Goal: Information Seeking & Learning: Learn about a topic

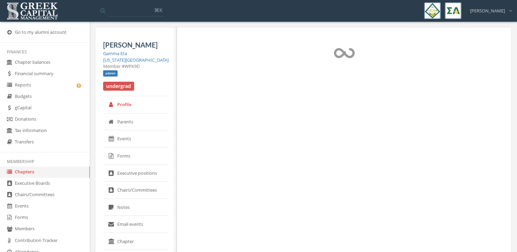
select select "******"
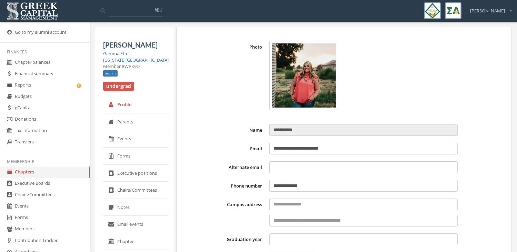
click at [46, 171] on link "Chapters" at bounding box center [45, 172] width 90 height 11
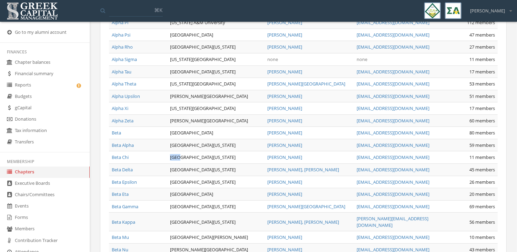
scroll to position [279, 0]
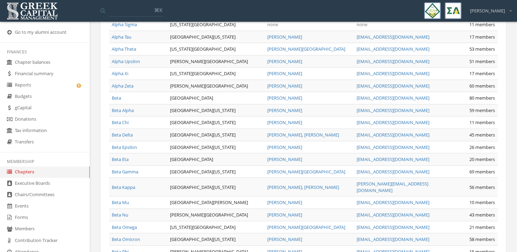
click at [210, 129] on td "[GEOGRAPHIC_DATA][US_STATE]" at bounding box center [215, 135] width 97 height 12
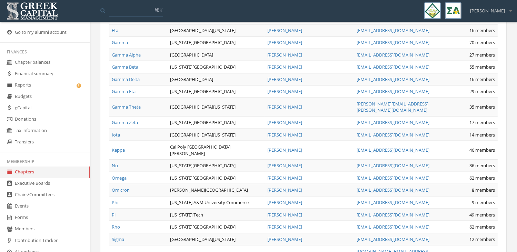
scroll to position [729, 0]
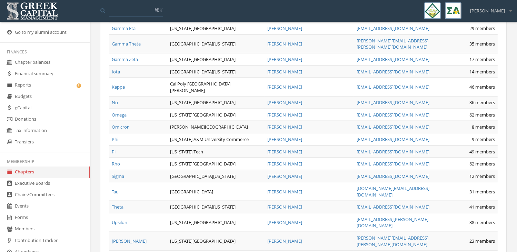
click at [117, 136] on link "Phi" at bounding box center [115, 139] width 7 height 6
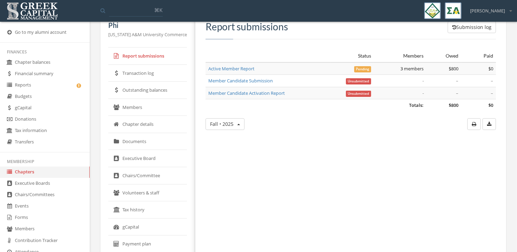
scroll to position [25, 0]
click at [153, 109] on link "Members" at bounding box center [147, 107] width 79 height 17
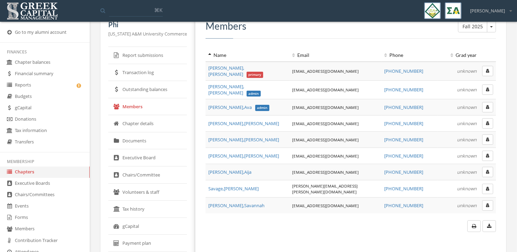
scroll to position [23, 0]
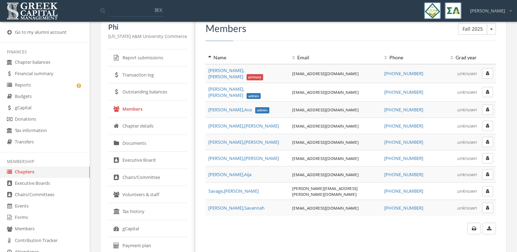
click at [145, 61] on link "Report submissions" at bounding box center [147, 57] width 79 height 17
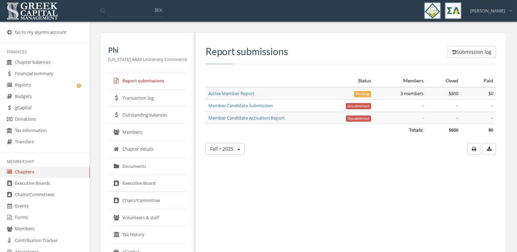
click at [157, 100] on link "Transaction log" at bounding box center [147, 98] width 79 height 17
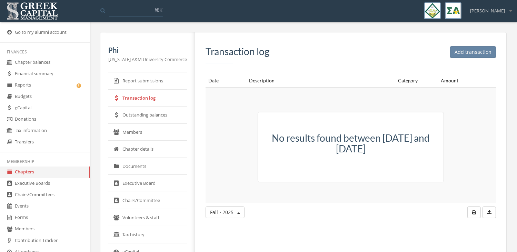
click at [155, 109] on link "Outstanding balances" at bounding box center [147, 115] width 79 height 17
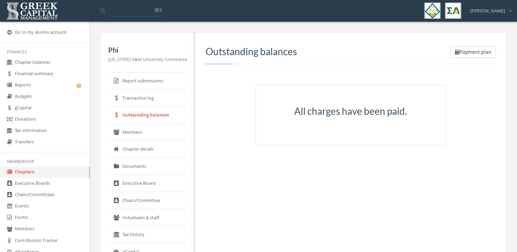
click at [152, 130] on link "Members" at bounding box center [147, 132] width 79 height 17
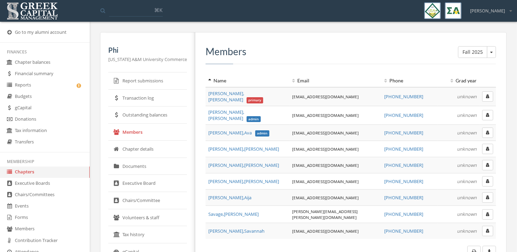
click at [151, 153] on link "Chapter details" at bounding box center [147, 149] width 79 height 17
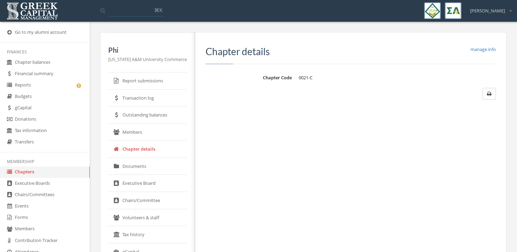
click at [150, 163] on link "Documents" at bounding box center [147, 166] width 79 height 17
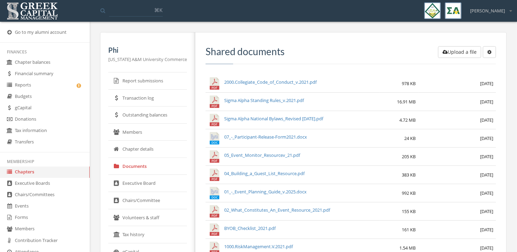
click at [151, 129] on link "Members" at bounding box center [147, 132] width 79 height 17
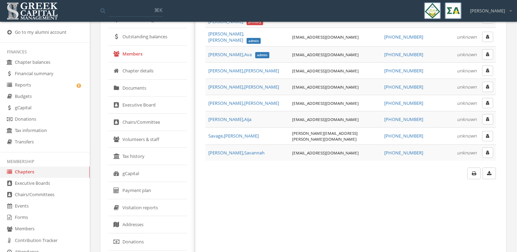
scroll to position [82, 0]
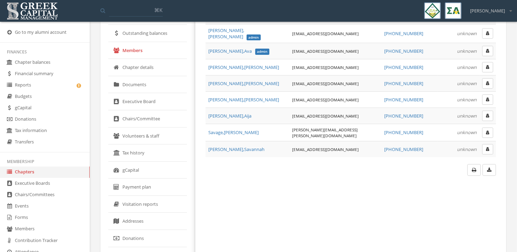
click at [144, 84] on link "Documents" at bounding box center [147, 84] width 79 height 17
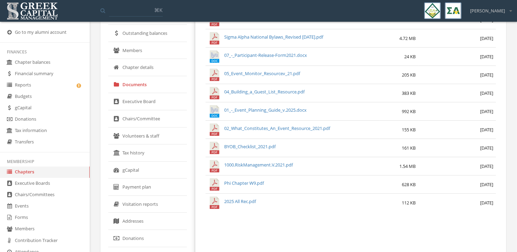
click at [146, 108] on link "Executive Board" at bounding box center [147, 101] width 79 height 17
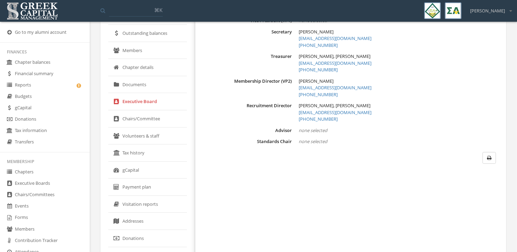
click at [147, 88] on link "Documents" at bounding box center [147, 84] width 79 height 17
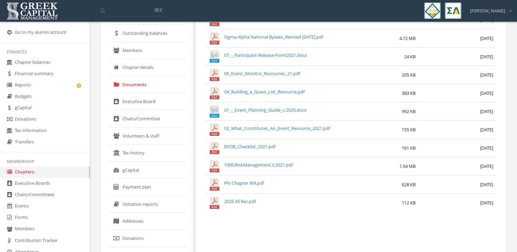
click at [163, 106] on link "Executive Board" at bounding box center [147, 101] width 79 height 17
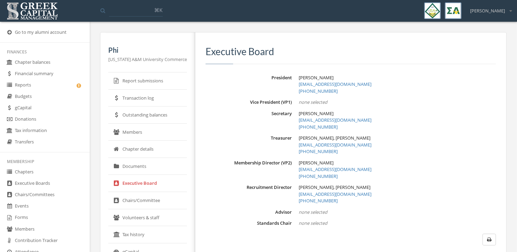
click at [152, 169] on link "Documents" at bounding box center [147, 166] width 79 height 17
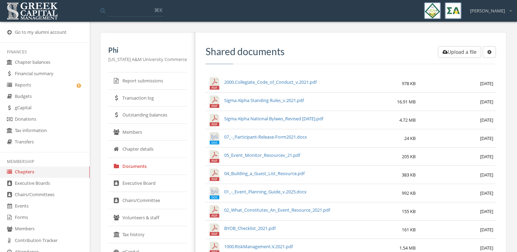
click at [149, 153] on link "Chapter details" at bounding box center [147, 149] width 79 height 17
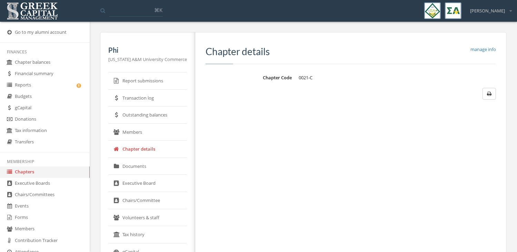
click at [149, 164] on link "Documents" at bounding box center [147, 166] width 79 height 17
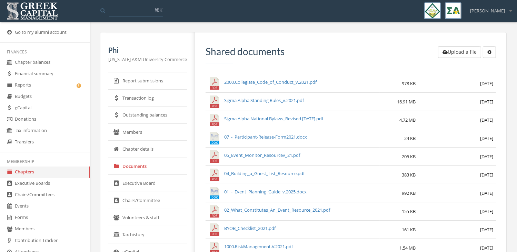
click at [144, 149] on link "Chapter details" at bounding box center [147, 149] width 79 height 17
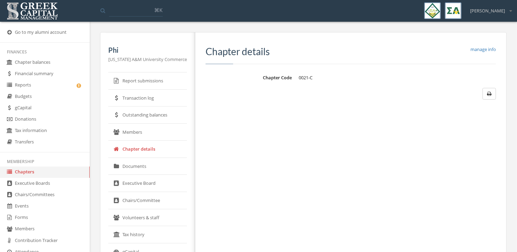
click at [142, 163] on link "Documents" at bounding box center [147, 166] width 79 height 17
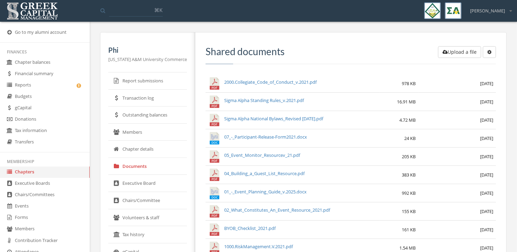
click at [142, 145] on link "Chapter details" at bounding box center [147, 149] width 79 height 17
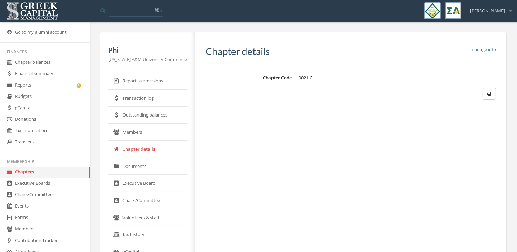
scroll to position [26, 0]
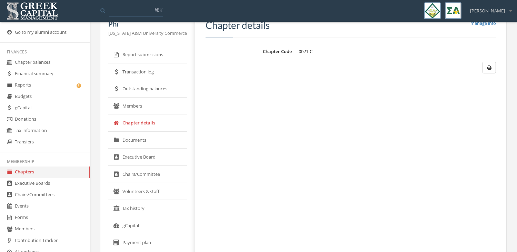
click at [153, 50] on link "Report submissions" at bounding box center [147, 54] width 79 height 17
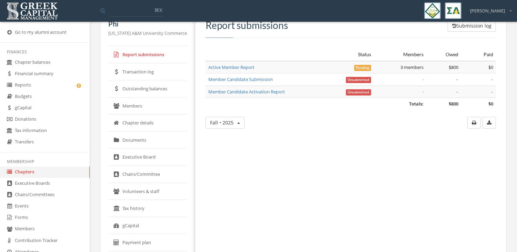
click at [152, 70] on link "Transaction log" at bounding box center [147, 71] width 79 height 17
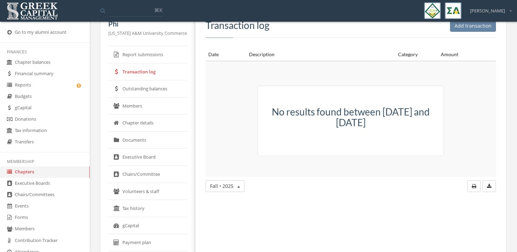
click at [151, 59] on link "Report submissions" at bounding box center [147, 54] width 79 height 17
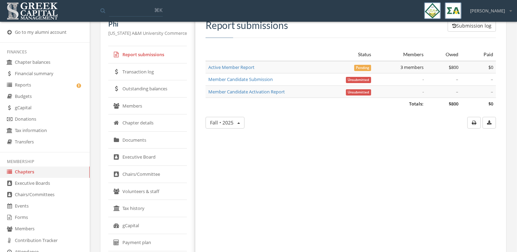
click at [146, 91] on link "Outstanding balances" at bounding box center [147, 88] width 79 height 17
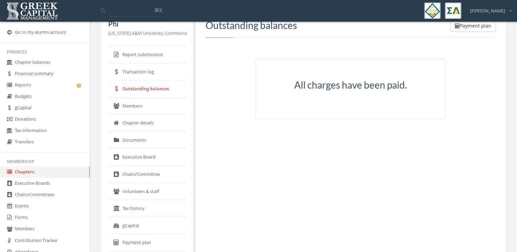
click at [145, 110] on link "Members" at bounding box center [147, 106] width 79 height 17
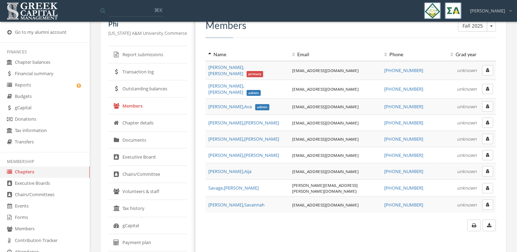
click at [147, 120] on link "Chapter details" at bounding box center [147, 123] width 79 height 17
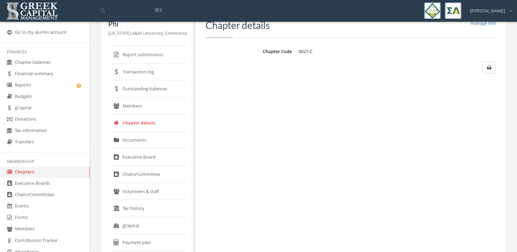
click at [146, 138] on link "Documents" at bounding box center [147, 140] width 79 height 17
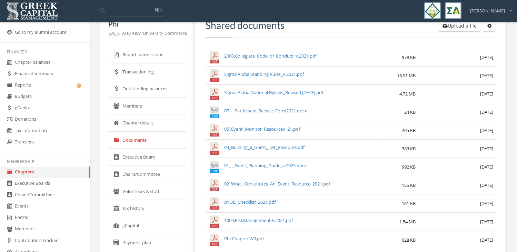
click at [148, 158] on link "Executive Board" at bounding box center [147, 157] width 79 height 17
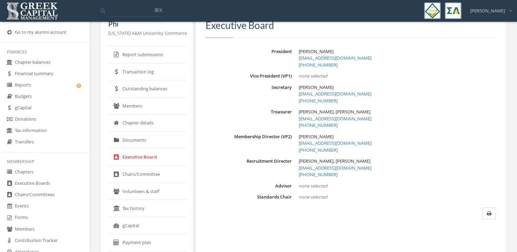
click at [145, 140] on link "Documents" at bounding box center [147, 140] width 79 height 17
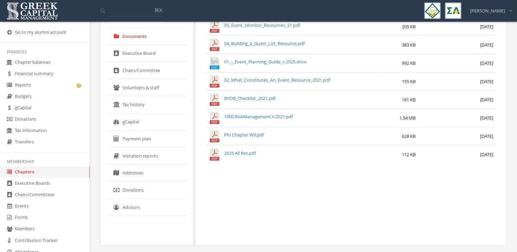
scroll to position [131, 0]
click at [301, 234] on div "Upload a file Create subfolder Shared documents 2000.Collegiate_Code_of_Conduct…" at bounding box center [348, 72] width 306 height 343
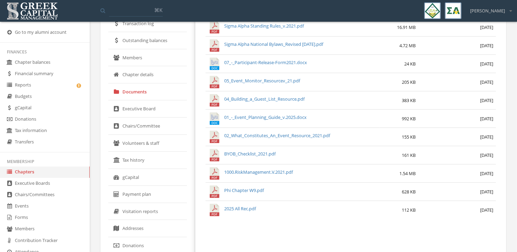
scroll to position [73, 0]
click at [143, 59] on link "Members" at bounding box center [147, 58] width 79 height 17
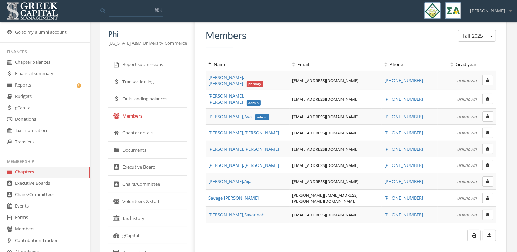
scroll to position [16, 0]
click at [195, 81] on div "Fall 2025 Fall 2025 Members Name Email Phone Grad year [PERSON_NAME] , [PERSON_…" at bounding box center [348, 188] width 306 height 343
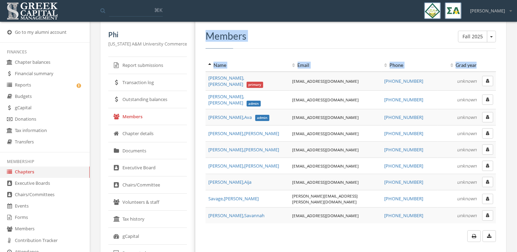
drag, startPoint x: 195, startPoint y: 59, endPoint x: 480, endPoint y: 64, distance: 285.4
click at [480, 64] on div "Fall 2025 Fall 2025 Members Name Email Phone Grad year [PERSON_NAME] , [PERSON_…" at bounding box center [348, 188] width 306 height 343
click at [299, 32] on h3 "Members" at bounding box center [351, 36] width 291 height 11
drag, startPoint x: 237, startPoint y: 37, endPoint x: 197, endPoint y: 35, distance: 40.7
click at [206, 35] on h3 "Members" at bounding box center [351, 36] width 291 height 11
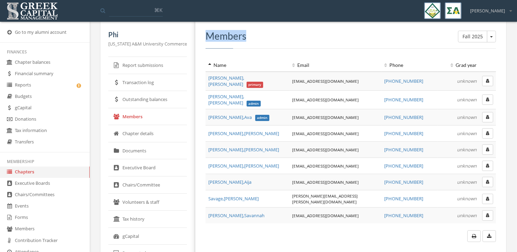
click at [206, 36] on h3 "Members" at bounding box center [351, 36] width 291 height 11
click at [302, 44] on div "Fall 2025 Fall 2025 Members" at bounding box center [351, 40] width 291 height 18
drag, startPoint x: 236, startPoint y: 36, endPoint x: 201, endPoint y: 36, distance: 35.2
click at [206, 36] on h3 "Members" at bounding box center [351, 36] width 291 height 11
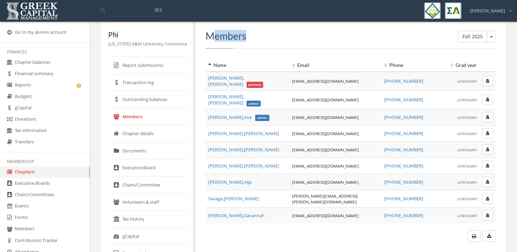
drag, startPoint x: 201, startPoint y: 36, endPoint x: 289, endPoint y: 37, distance: 88.3
click at [289, 37] on h3 "Members" at bounding box center [351, 36] width 291 height 11
click at [266, 36] on h3 "Members" at bounding box center [351, 36] width 291 height 11
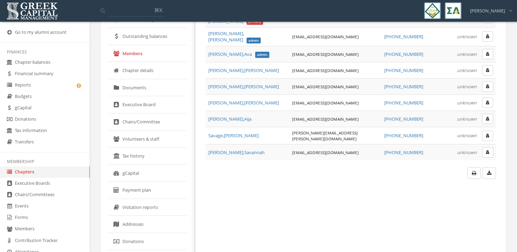
scroll to position [76, 0]
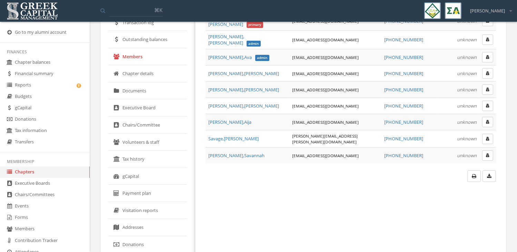
click at [157, 147] on link "Volunteers & staff" at bounding box center [147, 142] width 79 height 17
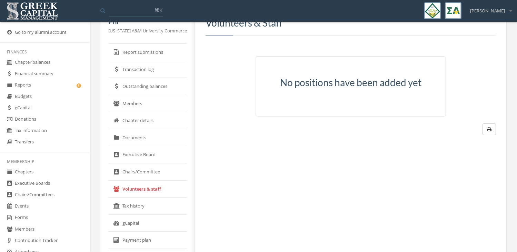
scroll to position [28, 0]
click at [151, 101] on link "Members" at bounding box center [147, 104] width 79 height 17
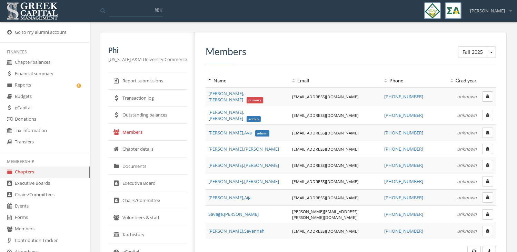
drag, startPoint x: 242, startPoint y: 56, endPoint x: 236, endPoint y: 51, distance: 8.1
click at [236, 51] on h3 "Members" at bounding box center [351, 51] width 291 height 11
drag, startPoint x: 236, startPoint y: 51, endPoint x: 195, endPoint y: 51, distance: 41.7
click at [195, 51] on div "Fall 2025 Fall 2025 Members Name Email Phone Grad year [PERSON_NAME] , [PERSON_…" at bounding box center [348, 203] width 306 height 343
drag, startPoint x: 195, startPoint y: 51, endPoint x: 199, endPoint y: 53, distance: 5.1
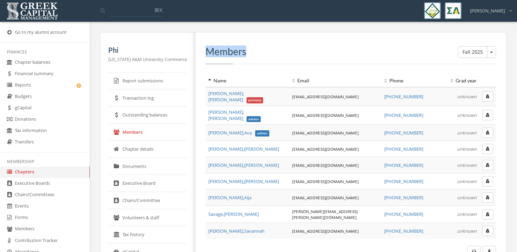
click at [206, 53] on h3 "Members" at bounding box center [351, 51] width 291 height 11
drag, startPoint x: 199, startPoint y: 53, endPoint x: 236, endPoint y: 52, distance: 37.3
click at [236, 52] on h3 "Members" at bounding box center [351, 51] width 291 height 11
click at [252, 52] on h3 "Members" at bounding box center [351, 51] width 291 height 11
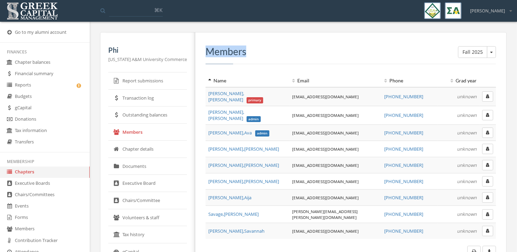
drag, startPoint x: 236, startPoint y: 51, endPoint x: 198, endPoint y: 53, distance: 38.3
click at [206, 53] on h3 "Members" at bounding box center [351, 51] width 291 height 11
drag, startPoint x: 198, startPoint y: 53, endPoint x: 213, endPoint y: 55, distance: 15.4
click at [213, 55] on h3 "Members" at bounding box center [351, 51] width 291 height 11
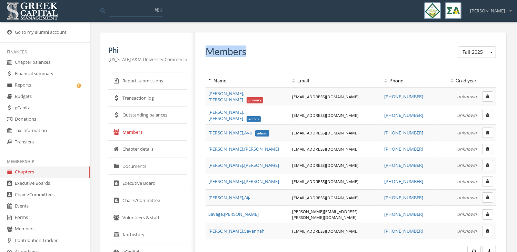
drag, startPoint x: 213, startPoint y: 55, endPoint x: 312, endPoint y: 44, distance: 99.6
click at [312, 44] on div "Fall 2025 Fall 2025 Members Name Email Phone Grad year [PERSON_NAME] , [PERSON_…" at bounding box center [348, 203] width 306 height 343
drag, startPoint x: 312, startPoint y: 44, endPoint x: 270, endPoint y: 38, distance: 42.2
click at [270, 38] on div "Fall 2025 Fall 2025 Members Name Email Phone Grad year [PERSON_NAME] , [PERSON_…" at bounding box center [348, 203] width 306 height 343
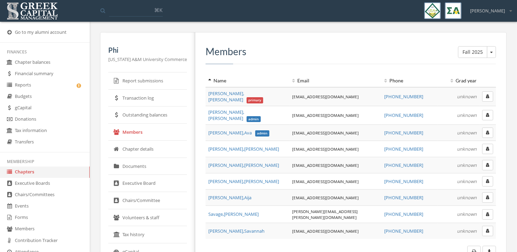
click at [216, 58] on div "Fall 2025 Fall 2025 Members" at bounding box center [351, 55] width 291 height 18
click at [346, 37] on div "Fall 2025 Fall 2025 Members Name Email Phone Grad year [PERSON_NAME] , [PERSON_…" at bounding box center [348, 203] width 306 height 343
click at [249, 246] on div at bounding box center [303, 252] width 194 height 12
click at [278, 246] on div at bounding box center [303, 252] width 194 height 12
click at [509, 44] on div "Phi [US_STATE] A&M University Commerce Report submissions Transaction log Outst…" at bounding box center [303, 208] width 417 height 353
